Goal: Obtain resource: Obtain resource

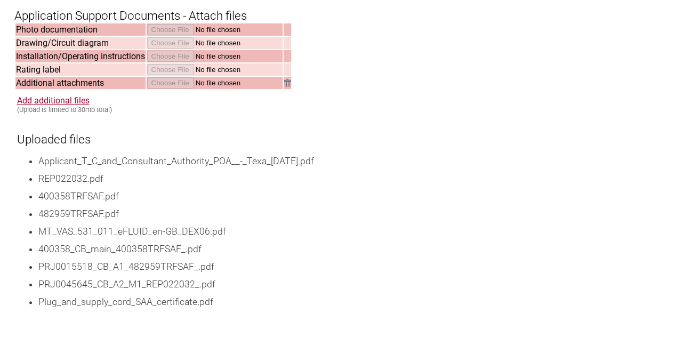
scroll to position [1759, 0]
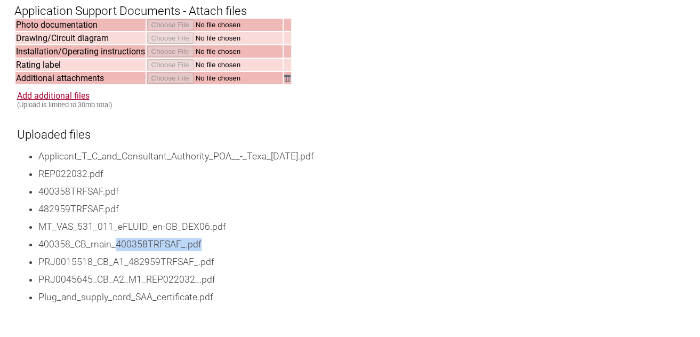
drag, startPoint x: 114, startPoint y: 246, endPoint x: 204, endPoint y: 248, distance: 90.1
click at [204, 248] on li "400358_CB_main_400358TRFSAF_.pdf" at bounding box center [362, 244] width 648 height 13
drag, startPoint x: 204, startPoint y: 248, endPoint x: 128, endPoint y: 263, distance: 77.6
click at [128, 263] on li "PRJ0015518_CB_A1_482959TRFSAF_.pdf" at bounding box center [362, 261] width 648 height 13
drag, startPoint x: 148, startPoint y: 265, endPoint x: 228, endPoint y: 261, distance: 79.5
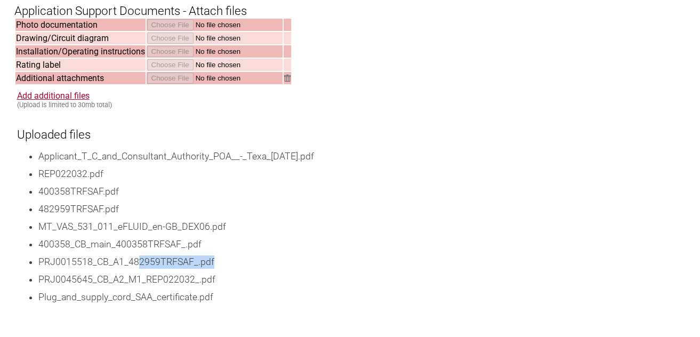
click at [228, 261] on li "PRJ0015518_CB_A1_482959TRFSAF_.pdf" at bounding box center [362, 261] width 648 height 13
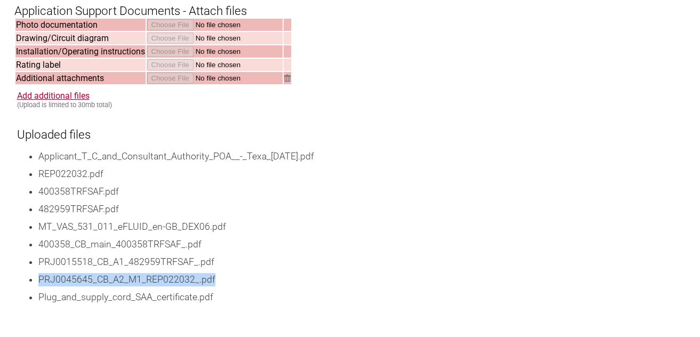
drag, startPoint x: 39, startPoint y: 283, endPoint x: 224, endPoint y: 289, distance: 185.0
click at [224, 286] on li "PRJ0045645_CB_A2_M1_REP022032_.pdf" at bounding box center [362, 279] width 648 height 13
drag, startPoint x: 224, startPoint y: 289, endPoint x: 245, endPoint y: 280, distance: 22.0
click at [245, 280] on li "PRJ0045645_CB_A2_M1_REP022032_.pdf" at bounding box center [362, 279] width 648 height 13
click at [293, 280] on li "PRJ0045645_CB_A2_M1_REP022032_.pdf" at bounding box center [362, 279] width 648 height 13
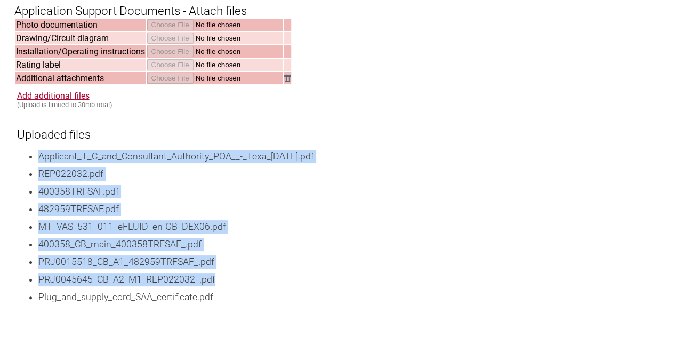
drag, startPoint x: 216, startPoint y: 285, endPoint x: 41, endPoint y: 163, distance: 213.3
click at [41, 163] on ul "Applicant_T_C_and_Consultant_Authority_POA__-_Texa_[DATE].pdf REP022032.pdf 400…" at bounding box center [351, 227] width 669 height 154
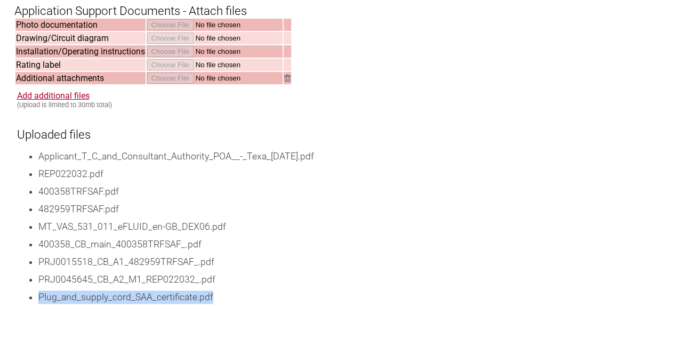
drag, startPoint x: 41, startPoint y: 300, endPoint x: 229, endPoint y: 313, distance: 188.6
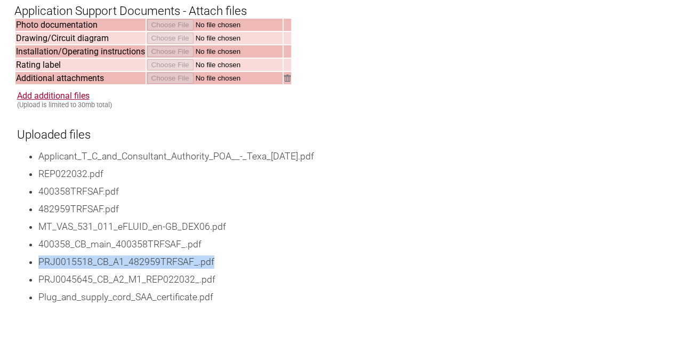
drag, startPoint x: 229, startPoint y: 313, endPoint x: 402, endPoint y: 256, distance: 182.7
click at [402, 256] on ul "Applicant_T_C_and_Consultant_Authority_POA__-_Texa_[DATE].pdf REP022032.pdf 400…" at bounding box center [351, 227] width 669 height 154
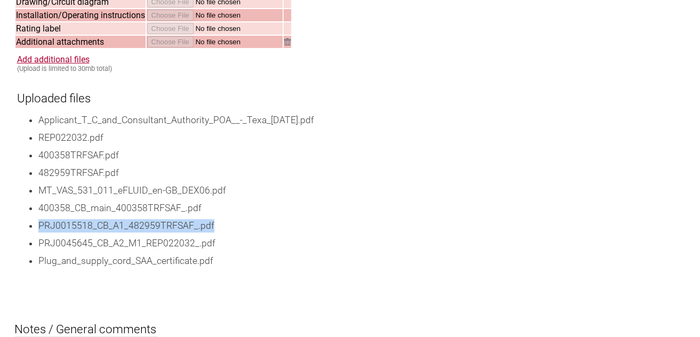
scroll to position [1812, 0]
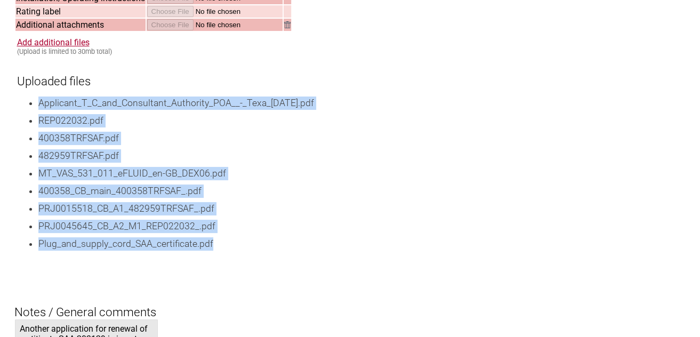
drag, startPoint x: 214, startPoint y: 248, endPoint x: 37, endPoint y: 107, distance: 226.4
click at [37, 107] on ul "Applicant_T_C_and_Consultant_Authority_POA__-_Texa_[DATE].pdf REP022032.pdf 400…" at bounding box center [351, 173] width 669 height 154
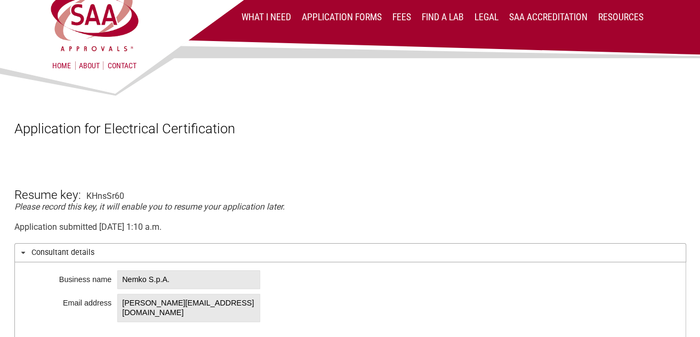
scroll to position [0, 0]
